Goal: Information Seeking & Learning: Compare options

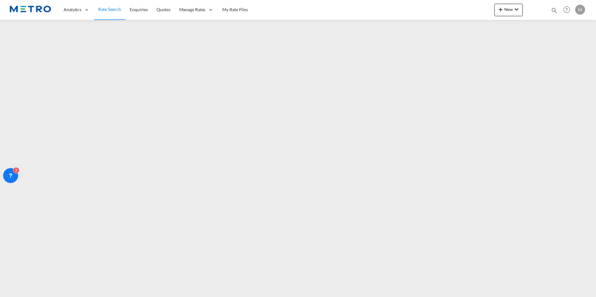
click at [116, 8] on span "Rate Search" at bounding box center [109, 9] width 23 height 5
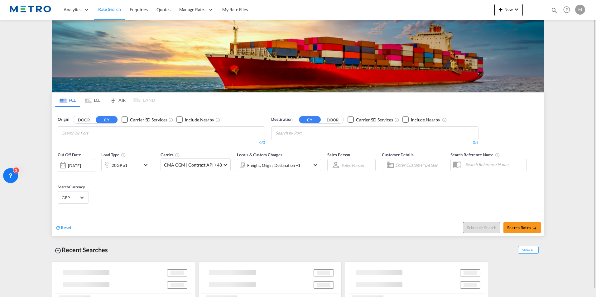
click at [108, 137] on input "Chips input." at bounding box center [91, 133] width 59 height 10
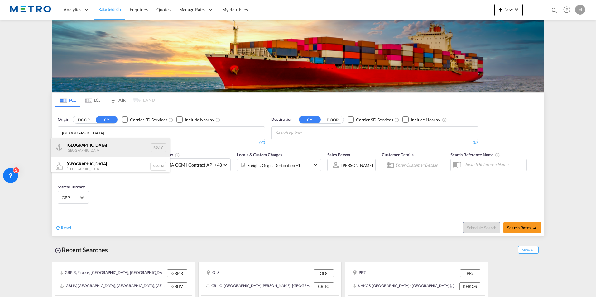
type input "[GEOGRAPHIC_DATA]"
click at [93, 151] on div "Valencia [GEOGRAPHIC_DATA] ESVLC" at bounding box center [110, 147] width 118 height 19
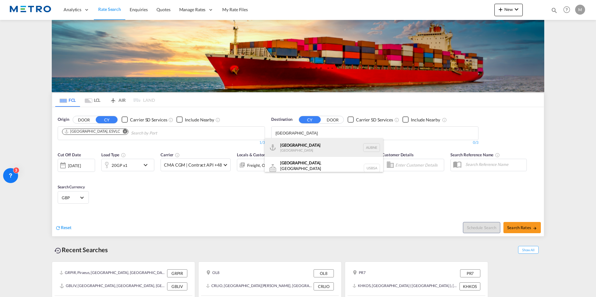
type input "[GEOGRAPHIC_DATA]"
click at [299, 148] on div "[GEOGRAPHIC_DATA] [GEOGRAPHIC_DATA] AUBNE" at bounding box center [324, 147] width 118 height 19
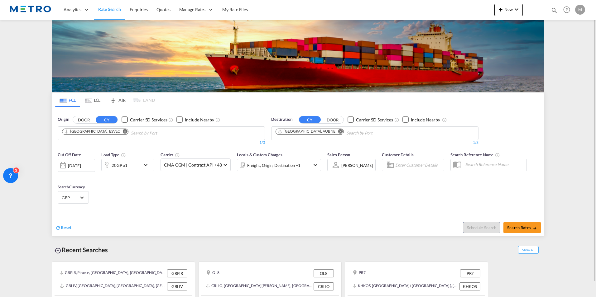
click at [152, 164] on md-icon "icon-chevron-down" at bounding box center [147, 165] width 11 height 7
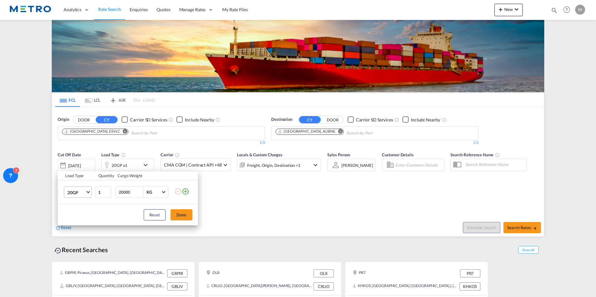
click at [87, 194] on md-select-value "20GP" at bounding box center [79, 192] width 25 height 11
click at [77, 255] on div "20RE" at bounding box center [72, 252] width 10 height 6
click at [183, 217] on button "Done" at bounding box center [182, 215] width 22 height 11
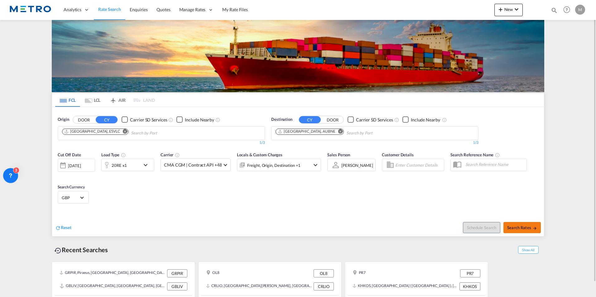
click at [534, 225] on button "Search Rates" at bounding box center [522, 227] width 37 height 11
type input "ESVLC to AUBNE / [DATE]"
